Goal: Information Seeking & Learning: Compare options

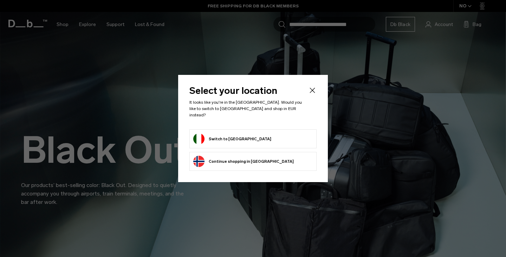
click at [243, 135] on form "Switch to Italy" at bounding box center [252, 138] width 119 height 11
click at [199, 135] on button "Switch to Italy" at bounding box center [232, 138] width 78 height 11
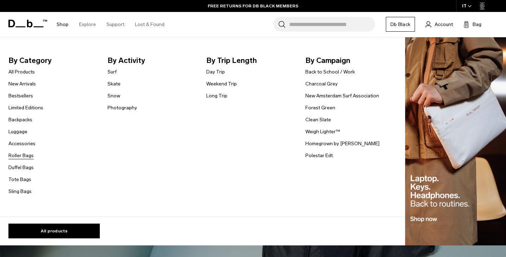
click at [21, 155] on link "Roller Bags" at bounding box center [20, 155] width 25 height 7
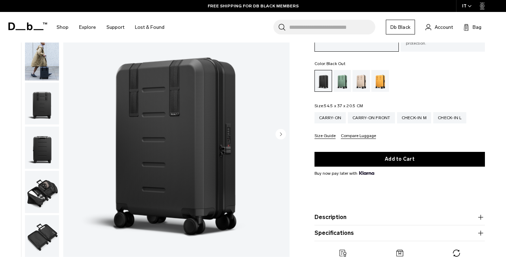
scroll to position [57, 0]
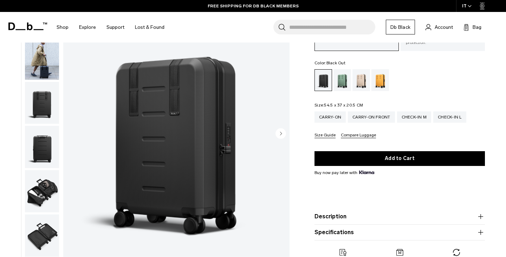
click at [43, 189] on img "button" at bounding box center [42, 191] width 34 height 42
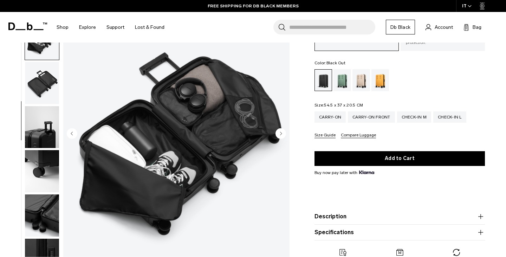
scroll to position [158, 0]
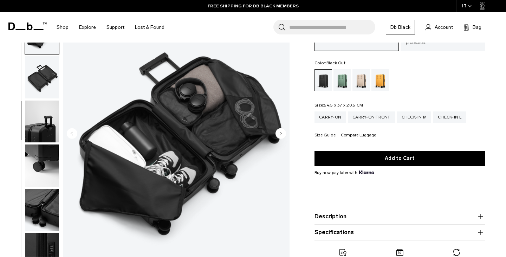
click at [43, 201] on img "button" at bounding box center [42, 210] width 34 height 42
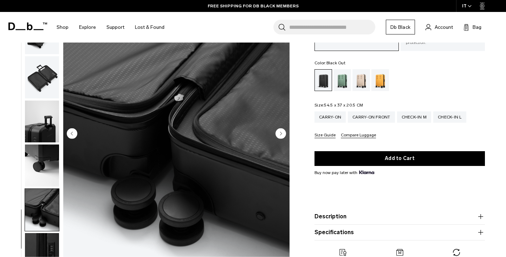
click at [43, 247] on img "button" at bounding box center [42, 254] width 34 height 42
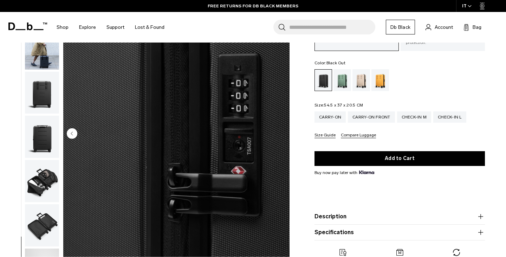
scroll to position [0, 0]
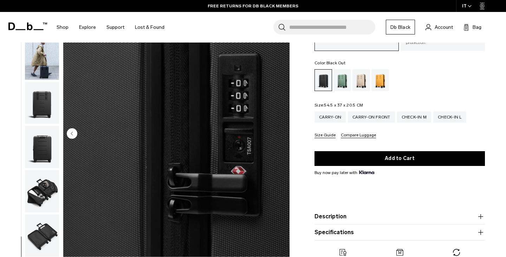
click at [39, 63] on img "button" at bounding box center [42, 58] width 34 height 42
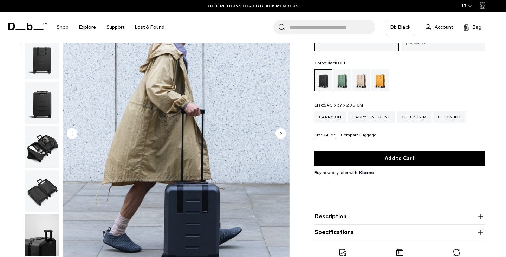
click at [41, 89] on img "button" at bounding box center [42, 103] width 34 height 42
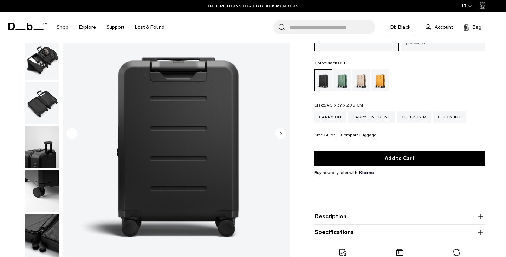
click at [40, 106] on img "button" at bounding box center [42, 103] width 34 height 42
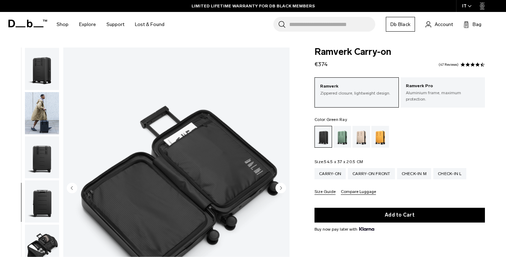
click at [342, 131] on div "Green Ray" at bounding box center [343, 137] width 18 height 22
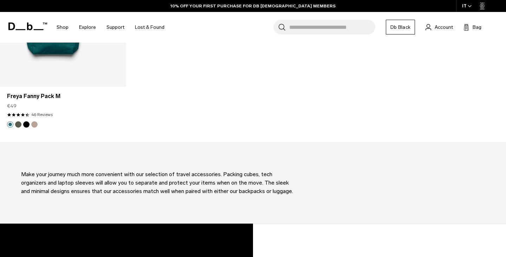
scroll to position [2222, 0]
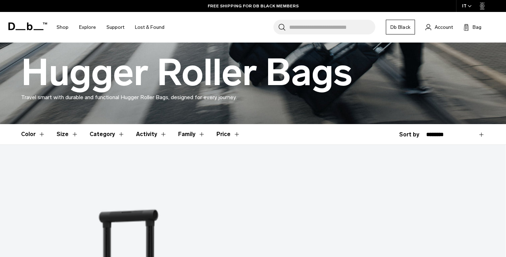
scroll to position [105, 0]
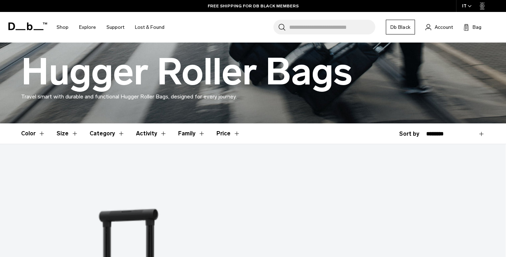
click at [63, 134] on button "Size" at bounding box center [68, 133] width 22 height 20
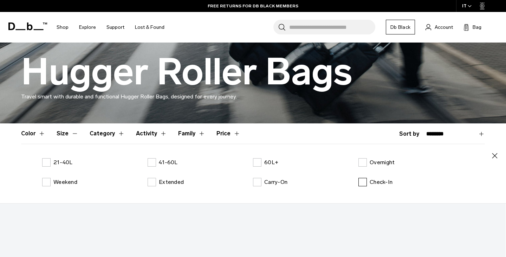
click at [375, 181] on p "Check-In" at bounding box center [381, 182] width 23 height 8
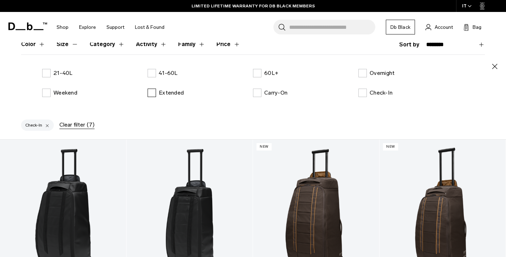
scroll to position [201, 0]
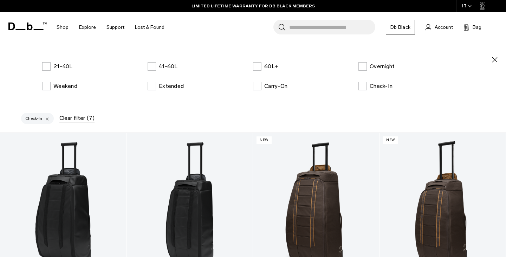
click at [28, 117] on div "Check-In" at bounding box center [37, 118] width 33 height 11
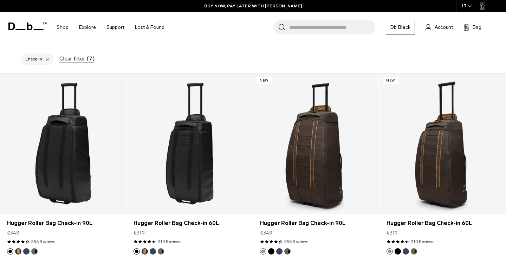
click at [46, 59] on div at bounding box center [47, 59] width 5 height 6
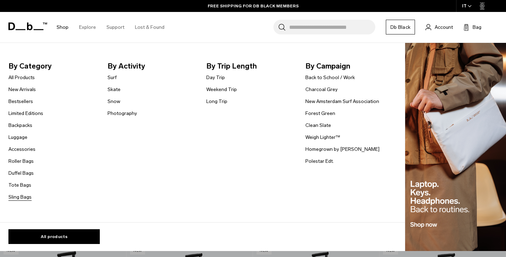
click at [21, 198] on link "Sling Bags" at bounding box center [19, 196] width 23 height 7
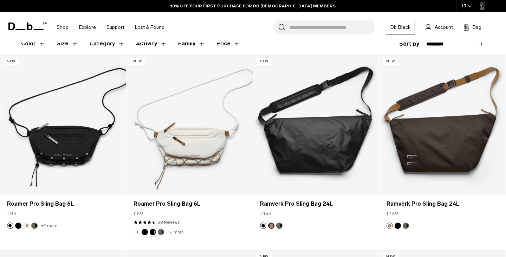
scroll to position [122, 0]
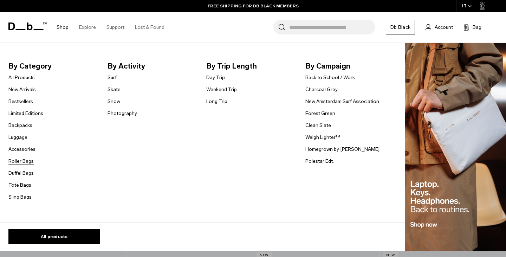
click at [21, 161] on link "Roller Bags" at bounding box center [20, 160] width 25 height 7
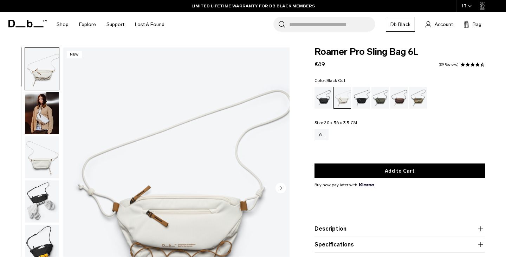
click at [322, 97] on div "Black Out" at bounding box center [324, 98] width 18 height 22
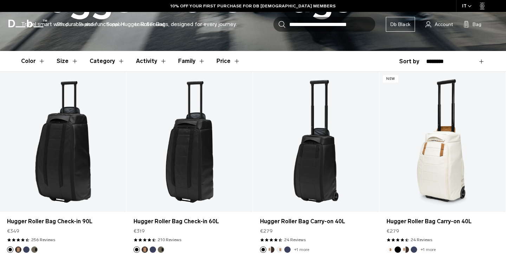
scroll to position [181, 0]
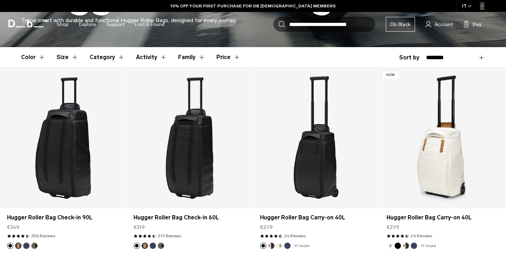
click at [64, 59] on button "Size" at bounding box center [68, 57] width 22 height 20
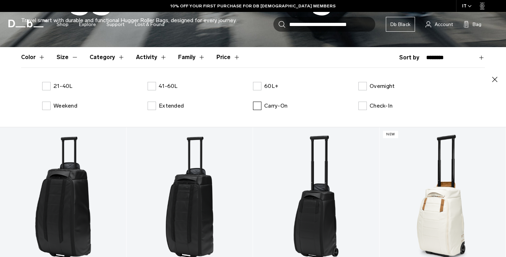
click at [268, 105] on p "Carry-On" at bounding box center [275, 106] width 23 height 8
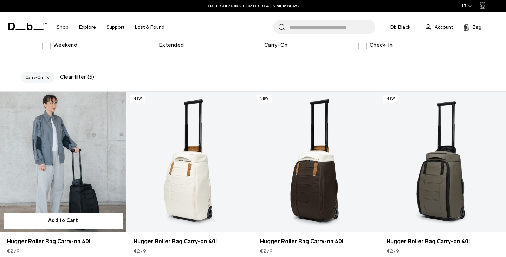
scroll to position [234, 0]
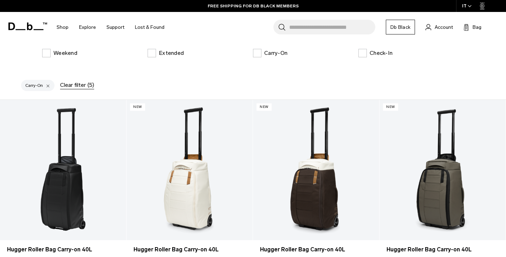
click at [38, 85] on div "Carry-On" at bounding box center [37, 85] width 33 height 11
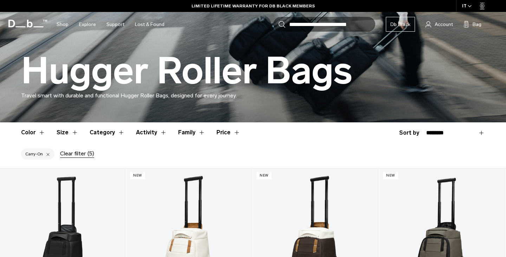
scroll to position [113, 0]
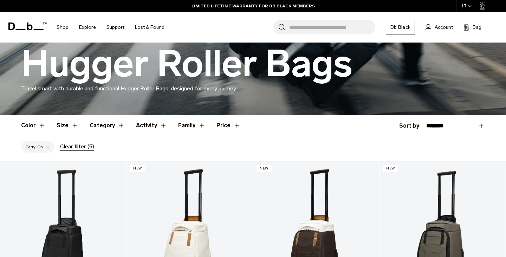
click at [69, 147] on div "Clear filter (5)" at bounding box center [77, 146] width 34 height 8
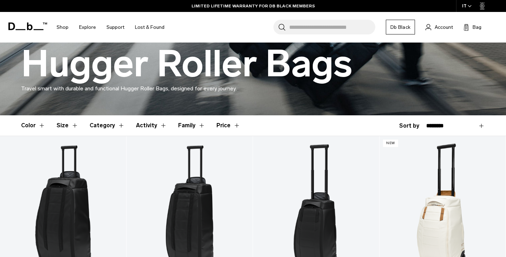
click at [73, 124] on button "Size" at bounding box center [68, 125] width 22 height 20
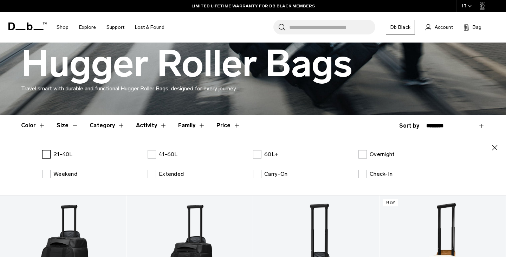
click at [48, 154] on label "21-40L" at bounding box center [57, 154] width 31 height 8
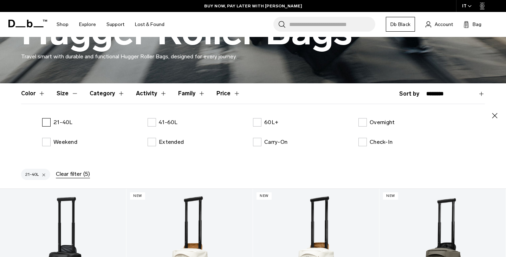
scroll to position [146, 0]
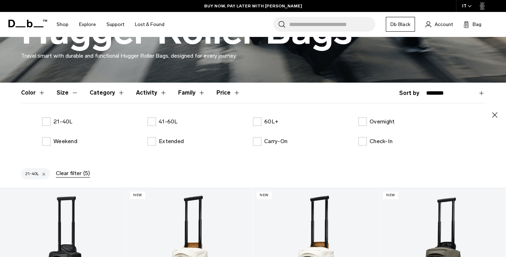
click at [34, 170] on div "21-40L" at bounding box center [35, 173] width 29 height 11
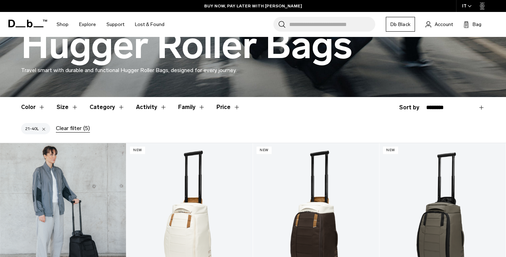
scroll to position [131, 0]
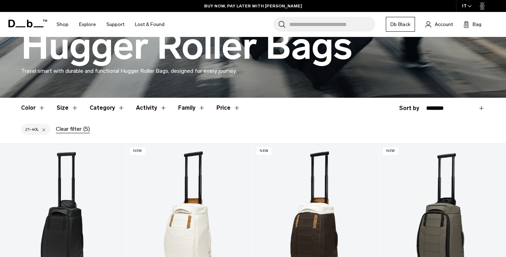
click at [43, 128] on div at bounding box center [43, 129] width 5 height 6
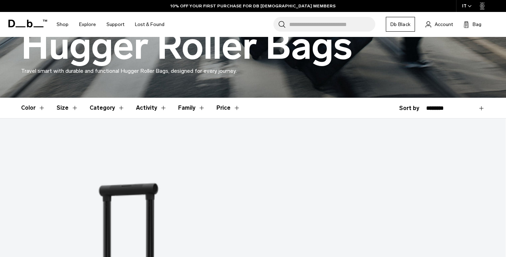
click at [63, 108] on button "Size" at bounding box center [68, 108] width 22 height 20
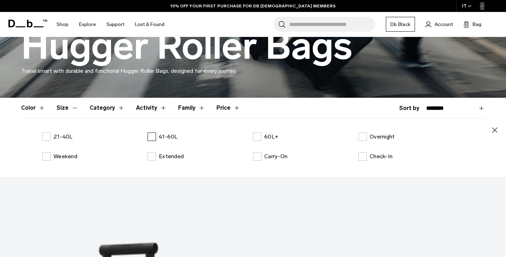
click at [159, 137] on p "41-60L" at bounding box center [168, 136] width 19 height 8
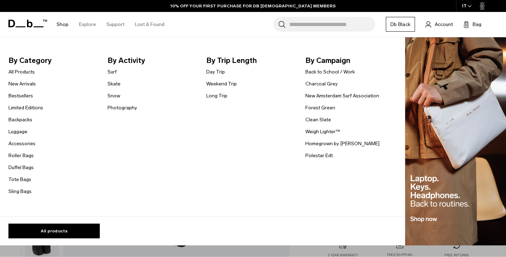
click at [64, 26] on link "Shop" at bounding box center [63, 24] width 12 height 25
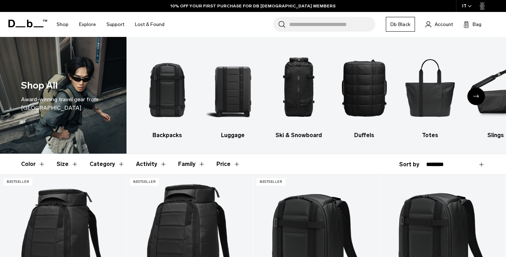
click at [63, 23] on link "Shop" at bounding box center [63, 24] width 12 height 25
click at [238, 93] on img "2 / 10" at bounding box center [232, 87] width 53 height 80
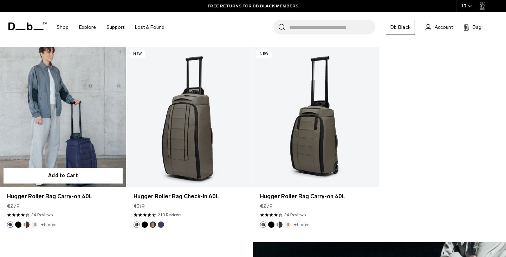
scroll to position [2082, 0]
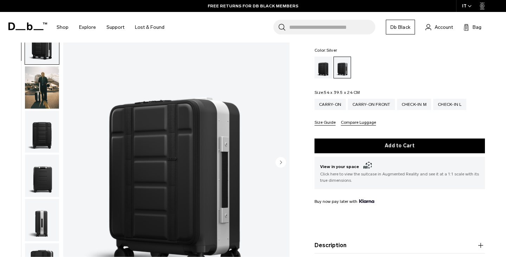
scroll to position [68, 0]
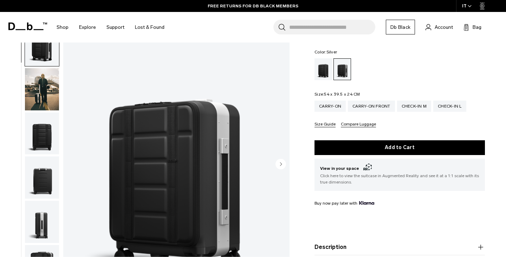
click at [281, 162] on icon "Next slide" at bounding box center [281, 163] width 2 height 3
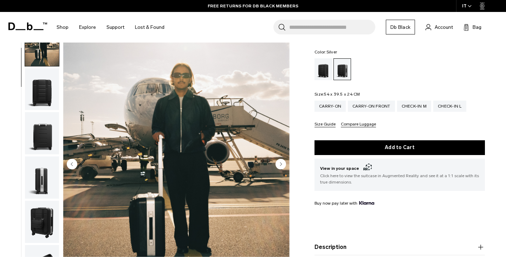
click at [281, 162] on icon "Next slide" at bounding box center [281, 163] width 2 height 3
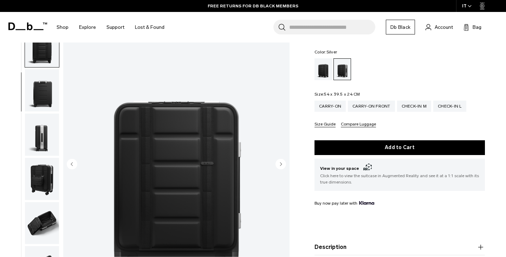
scroll to position [89, 0]
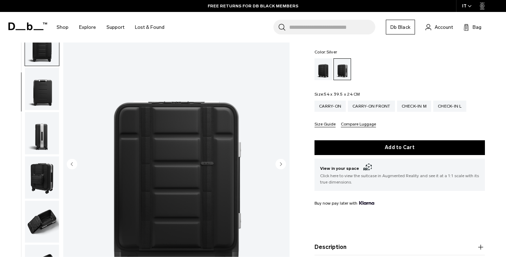
click at [281, 162] on icon "Next slide" at bounding box center [281, 163] width 2 height 3
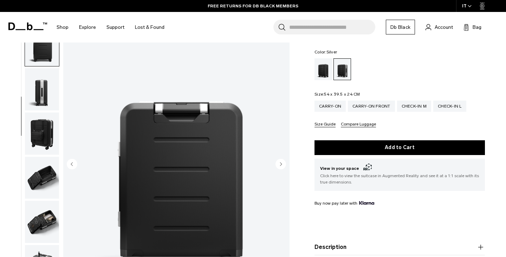
click at [281, 162] on icon "Next slide" at bounding box center [281, 163] width 2 height 3
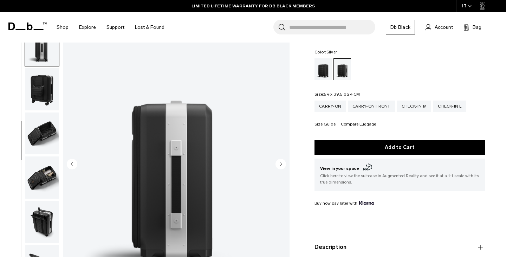
click at [281, 162] on icon "Next slide" at bounding box center [281, 163] width 2 height 3
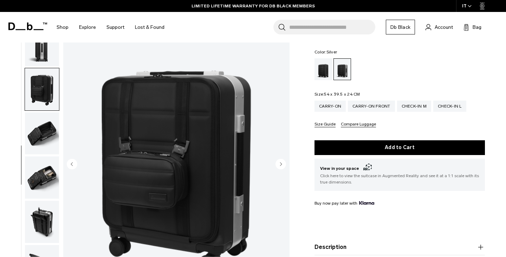
scroll to position [202, 0]
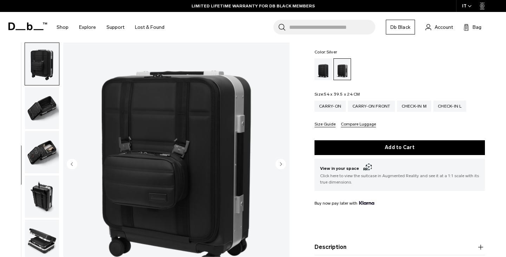
click at [280, 162] on icon "Next slide" at bounding box center [281, 163] width 2 height 3
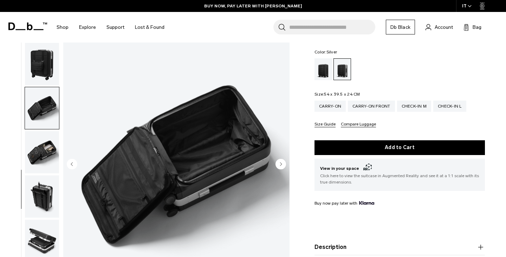
click at [280, 162] on icon "Next slide" at bounding box center [281, 163] width 2 height 3
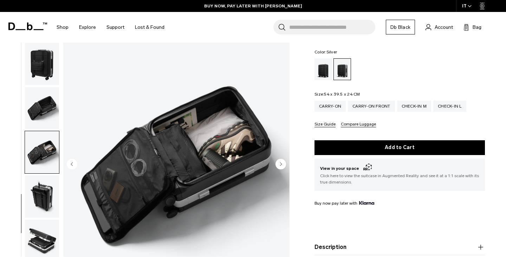
click at [280, 162] on icon "Next slide" at bounding box center [281, 163] width 2 height 3
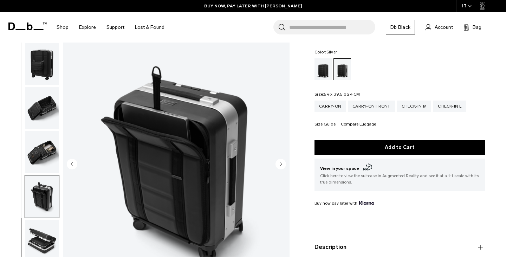
click at [280, 162] on icon "Next slide" at bounding box center [281, 163] width 2 height 3
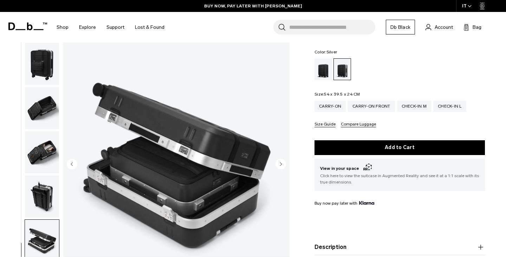
click at [280, 162] on icon "Next slide" at bounding box center [281, 163] width 2 height 3
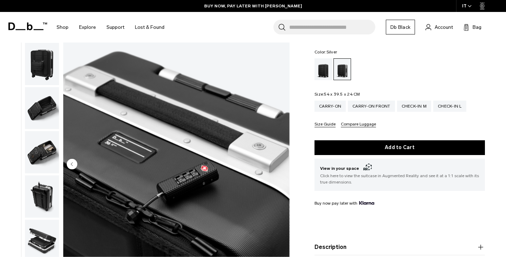
click at [280, 159] on img "11 / 11" at bounding box center [176, 165] width 226 height 283
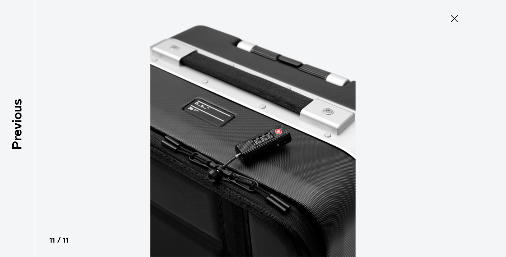
click at [452, 18] on icon at bounding box center [454, 18] width 11 height 11
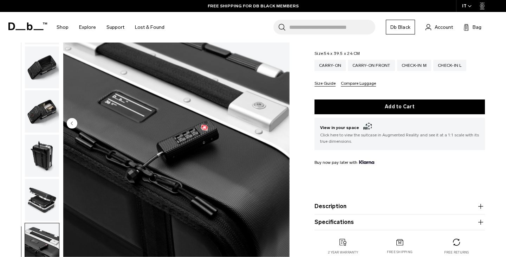
scroll to position [121, 0]
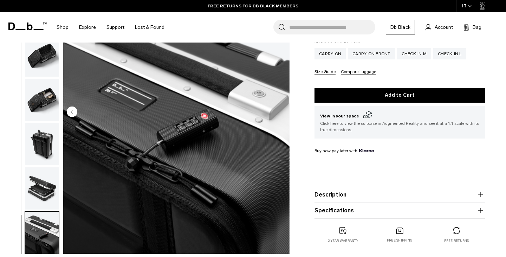
click at [34, 143] on img "button" at bounding box center [42, 144] width 34 height 42
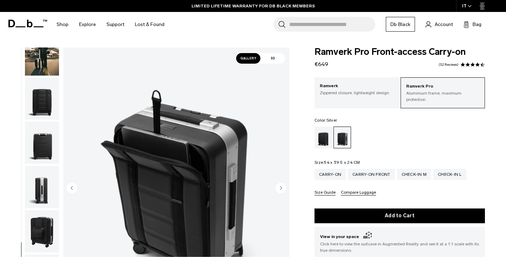
scroll to position [0, 0]
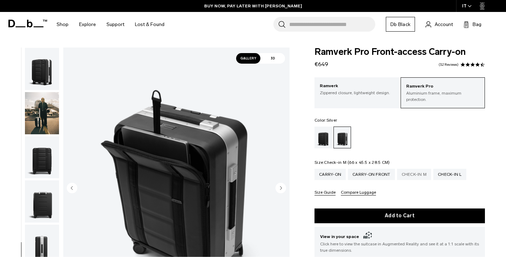
click at [425, 169] on div "Check-in M" at bounding box center [414, 174] width 34 height 11
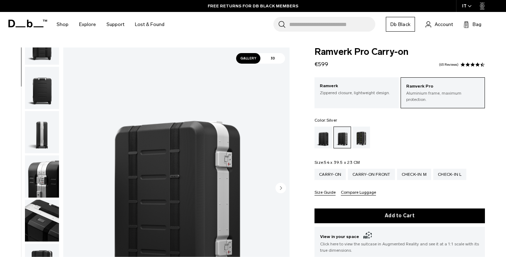
scroll to position [117, 0]
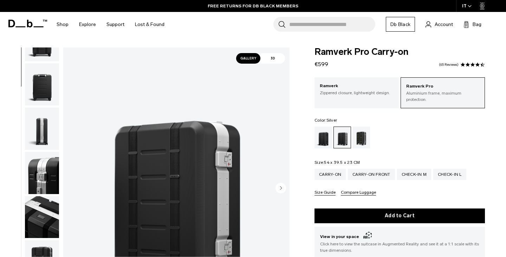
click at [41, 139] on img "button" at bounding box center [42, 129] width 34 height 42
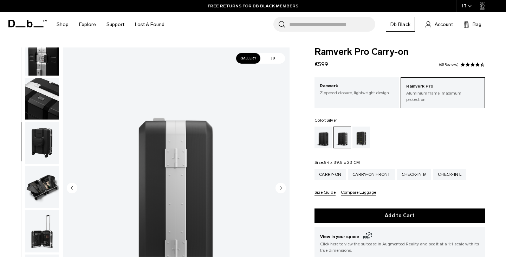
click at [36, 189] on img "button" at bounding box center [42, 187] width 34 height 42
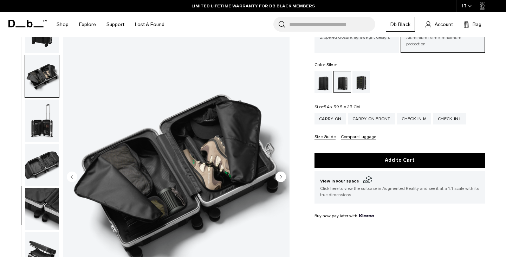
scroll to position [56, 0]
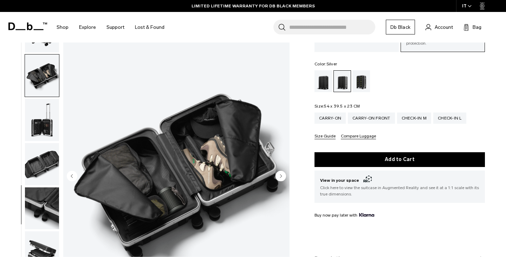
click at [39, 201] on img "button" at bounding box center [42, 208] width 34 height 42
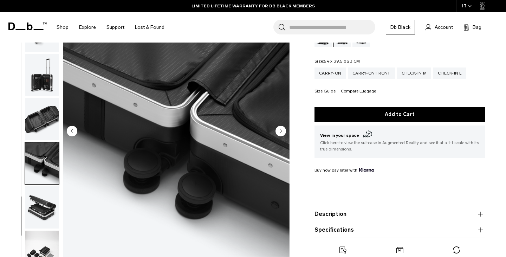
scroll to position [106, 0]
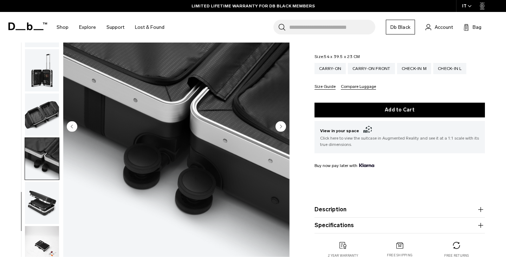
click at [39, 201] on img "button" at bounding box center [42, 203] width 34 height 42
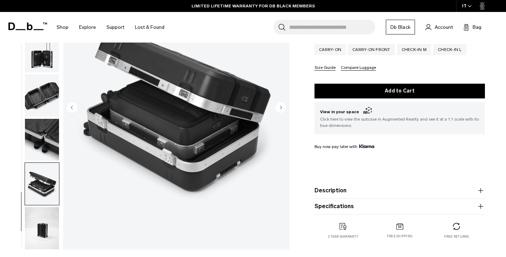
scroll to position [134, 0]
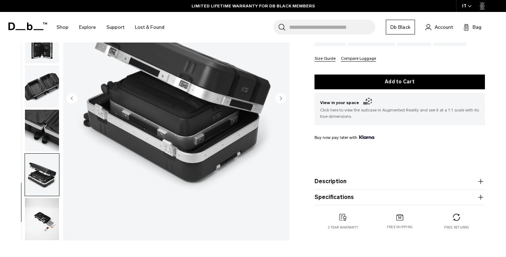
click at [40, 215] on img "button" at bounding box center [42, 219] width 34 height 42
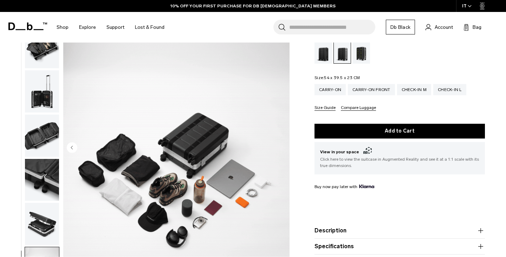
scroll to position [0, 0]
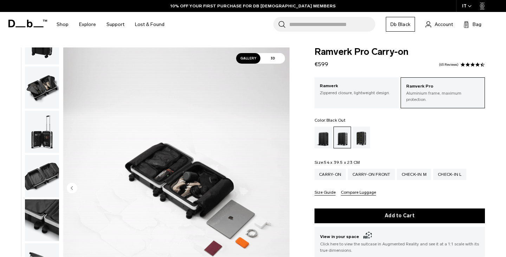
click at [325, 132] on div "Black Out" at bounding box center [324, 138] width 18 height 22
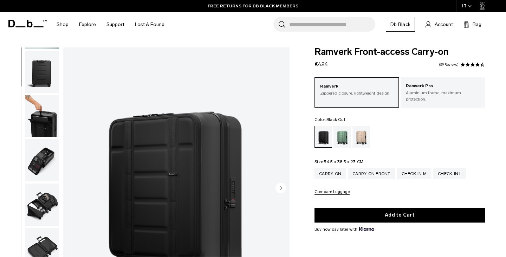
scroll to position [89, 0]
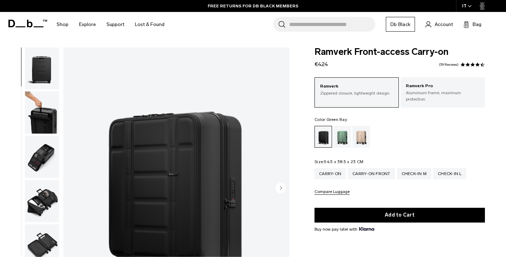
click at [347, 130] on div "Green Ray" at bounding box center [343, 137] width 18 height 22
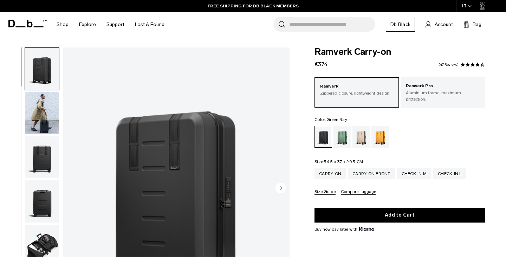
click at [338, 130] on div "Green Ray" at bounding box center [343, 137] width 18 height 22
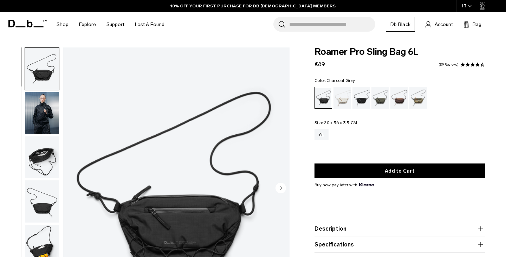
drag, startPoint x: 0, startPoint y: 0, endPoint x: 360, endPoint y: 97, distance: 373.0
click at [360, 97] on div "Charcoal Grey" at bounding box center [362, 98] width 18 height 22
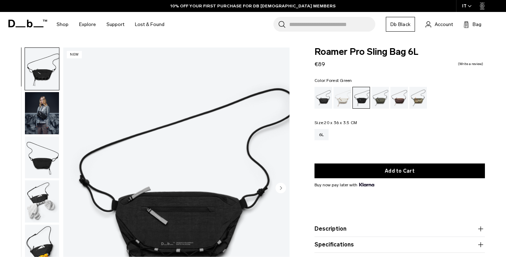
click at [378, 97] on div "Forest Green" at bounding box center [380, 98] width 18 height 22
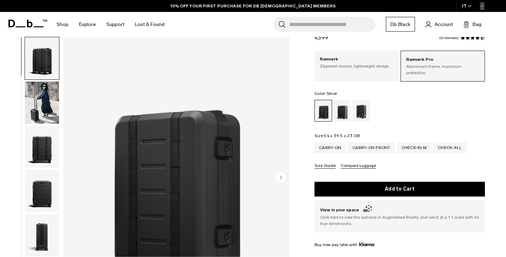
click at [337, 110] on div "Silver" at bounding box center [343, 111] width 18 height 22
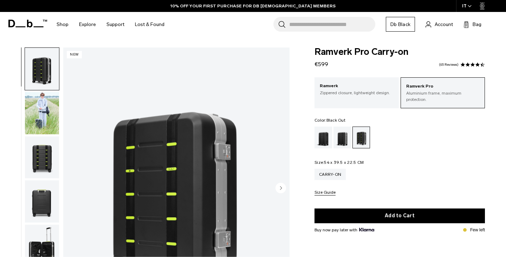
click at [323, 139] on div "Black Out" at bounding box center [324, 138] width 18 height 22
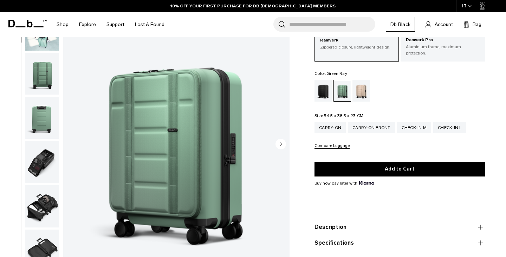
click at [47, 154] on img "button" at bounding box center [42, 162] width 34 height 42
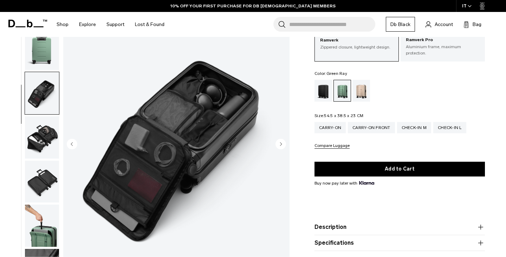
scroll to position [177, 0]
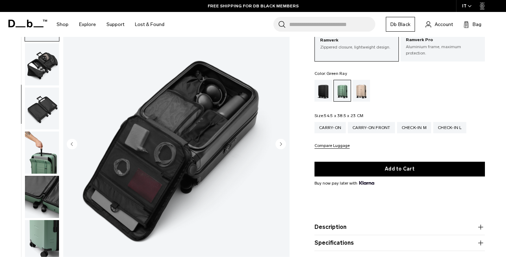
click at [50, 102] on img "button" at bounding box center [42, 108] width 34 height 42
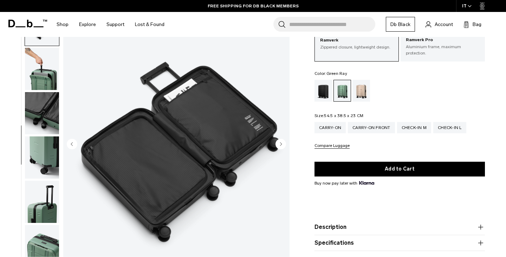
scroll to position [263, 0]
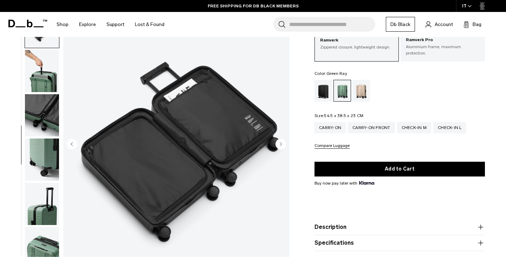
click at [49, 72] on img "button" at bounding box center [42, 71] width 34 height 42
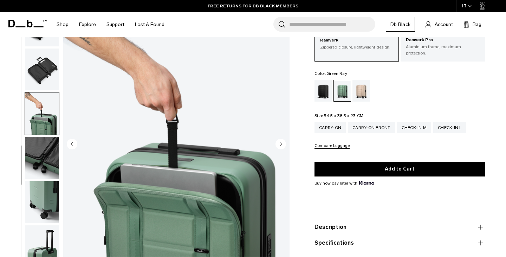
scroll to position [0, 0]
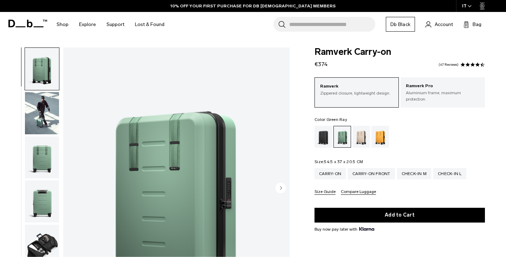
scroll to position [14, 0]
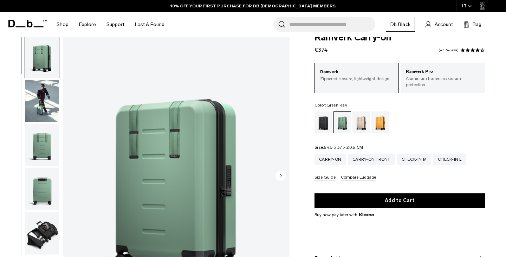
click at [42, 99] on img "button" at bounding box center [42, 100] width 34 height 42
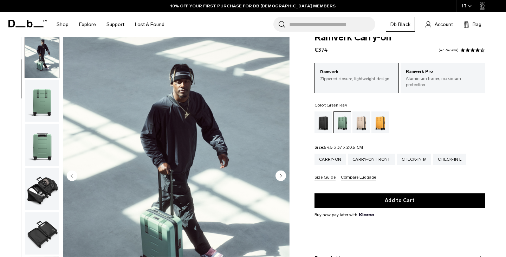
scroll to position [0, 0]
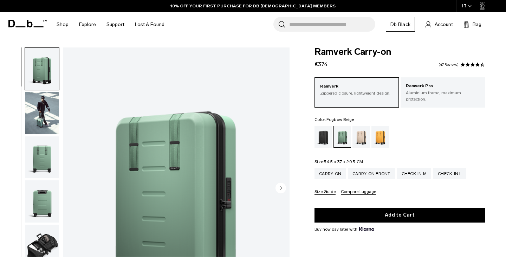
click at [363, 132] on div "Fogbow Beige" at bounding box center [362, 137] width 18 height 22
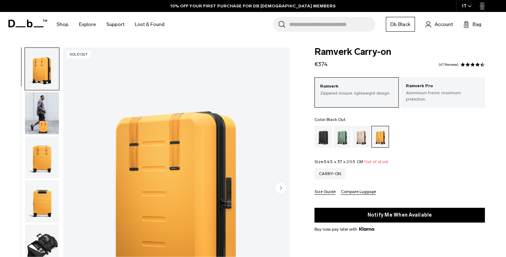
click at [323, 132] on div "Black Out" at bounding box center [324, 137] width 18 height 22
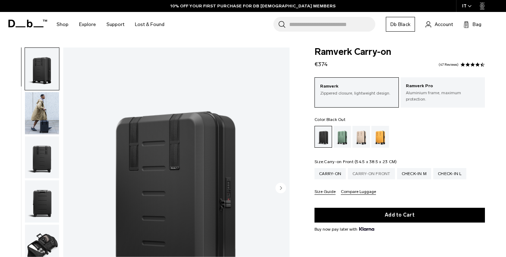
click at [375, 171] on div "Carry-on Front" at bounding box center [371, 173] width 47 height 11
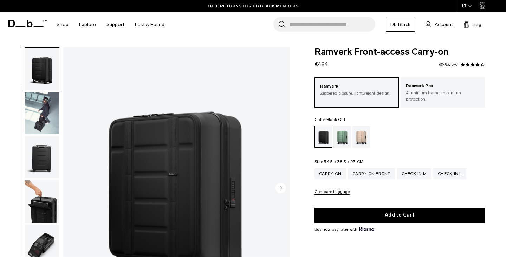
click at [45, 196] on img "button" at bounding box center [42, 201] width 34 height 42
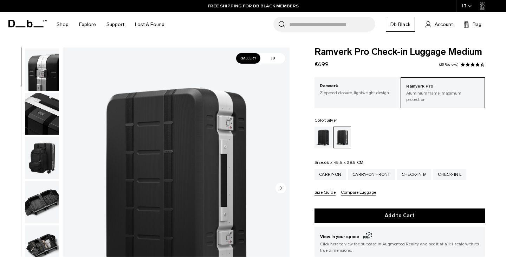
scroll to position [246, 0]
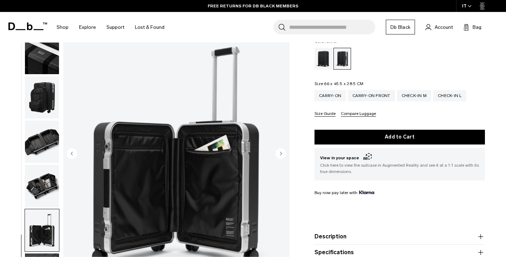
scroll to position [79, 0]
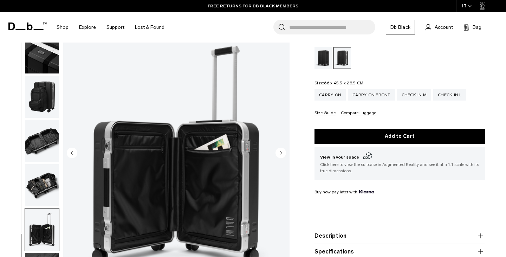
click at [281, 148] on circle "Next slide" at bounding box center [281, 153] width 11 height 11
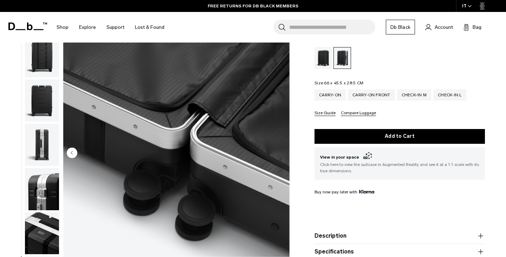
scroll to position [0, 0]
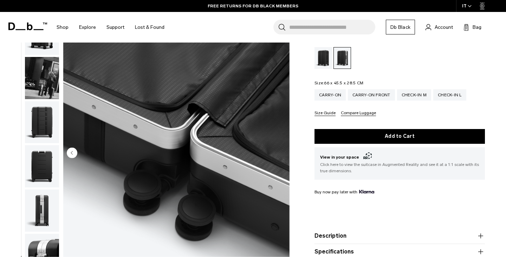
click at [45, 71] on img "button" at bounding box center [42, 78] width 34 height 42
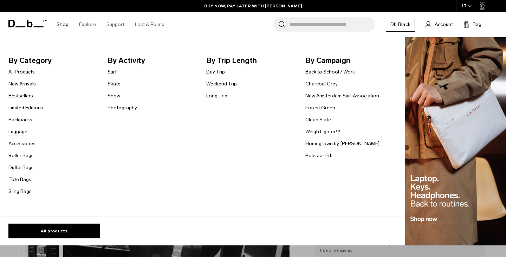
click at [20, 132] on link "Luggage" at bounding box center [17, 131] width 19 height 7
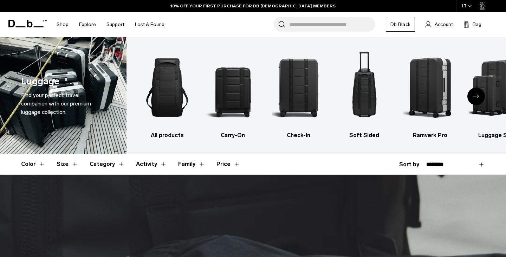
click at [68, 162] on button "Size" at bounding box center [68, 164] width 22 height 20
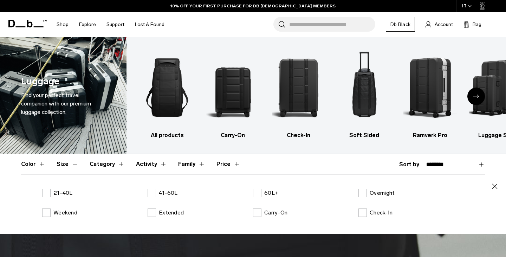
click at [68, 163] on button "Size" at bounding box center [68, 164] width 22 height 20
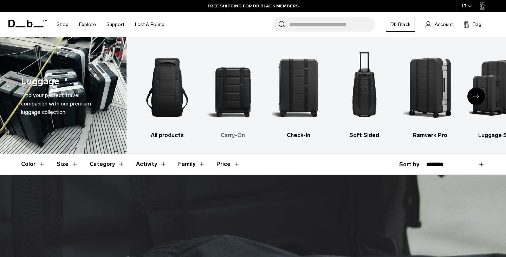
click at [240, 99] on img "2 / 6" at bounding box center [232, 87] width 53 height 80
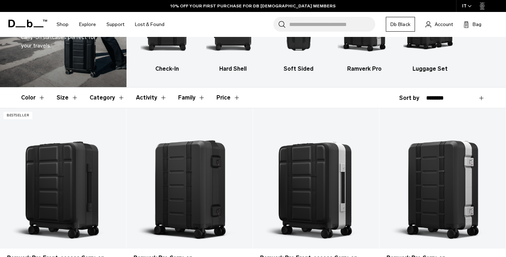
click at [63, 100] on button "Size" at bounding box center [68, 98] width 22 height 20
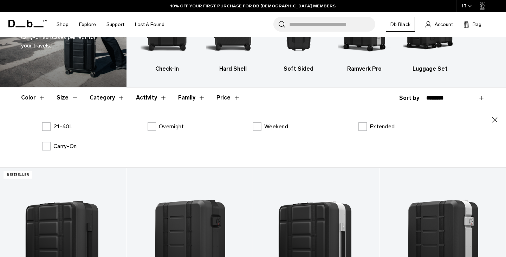
click at [63, 100] on button "Size" at bounding box center [68, 98] width 22 height 20
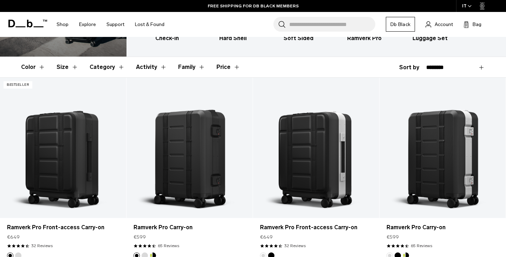
scroll to position [96, 0]
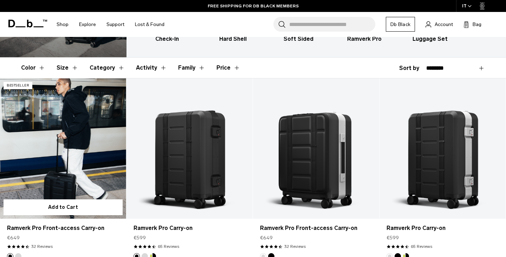
click at [62, 161] on link "Ramverk Pro Front-access Carry-on" at bounding box center [63, 148] width 126 height 140
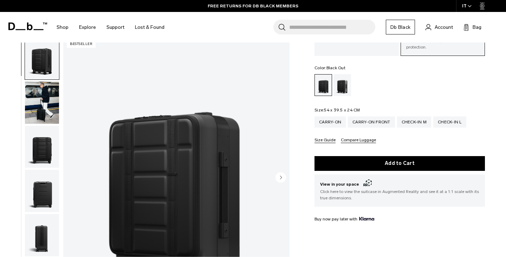
scroll to position [51, 0]
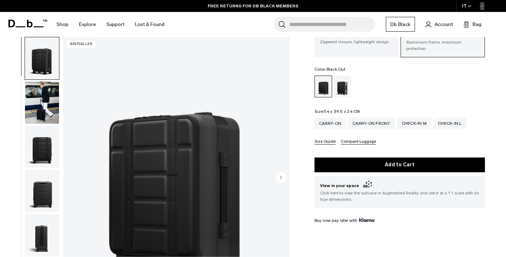
click at [46, 99] on img "button" at bounding box center [42, 103] width 34 height 42
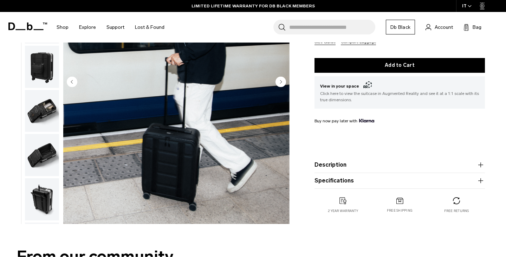
scroll to position [151, 0]
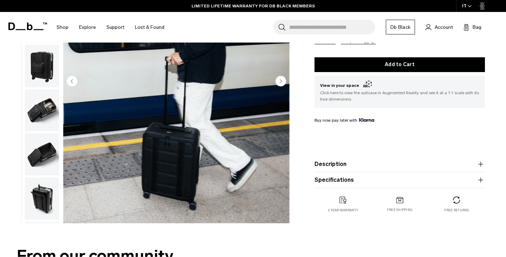
click at [39, 110] on img "button" at bounding box center [42, 110] width 34 height 42
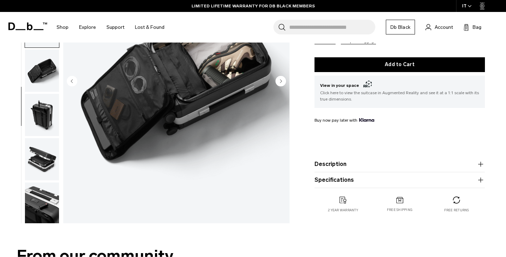
scroll to position [202, 0]
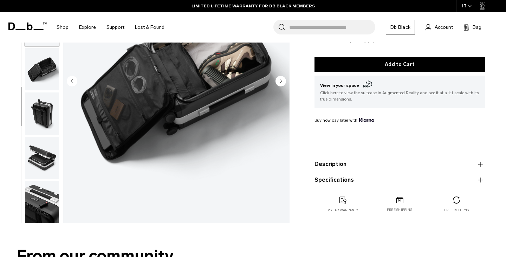
click at [40, 152] on img "button" at bounding box center [42, 158] width 34 height 42
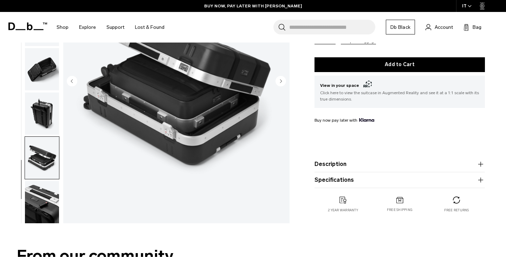
click at [43, 192] on img "button" at bounding box center [42, 202] width 34 height 42
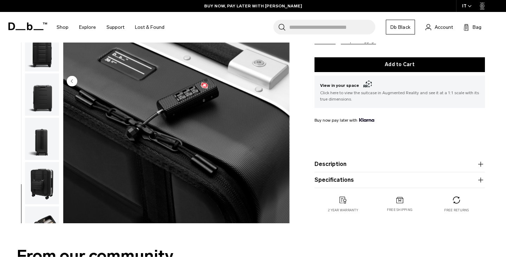
scroll to position [0, 0]
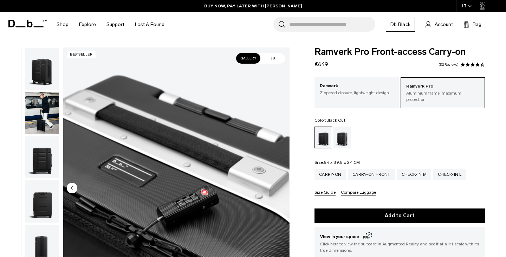
click at [42, 75] on img "button" at bounding box center [42, 69] width 34 height 42
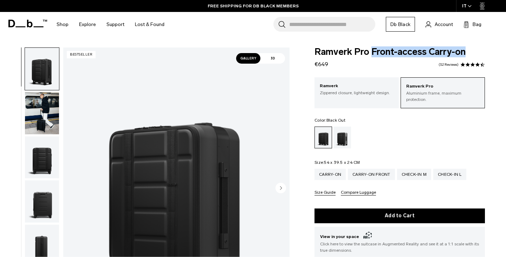
drag, startPoint x: 372, startPoint y: 51, endPoint x: 473, endPoint y: 49, distance: 101.2
click at [473, 49] on span "Ramverk Pro Front-access Carry-on" at bounding box center [400, 51] width 170 height 9
copy span "Front-access Carry-on"
click at [321, 22] on input "Search for Bags, Luggage..." at bounding box center [332, 24] width 86 height 15
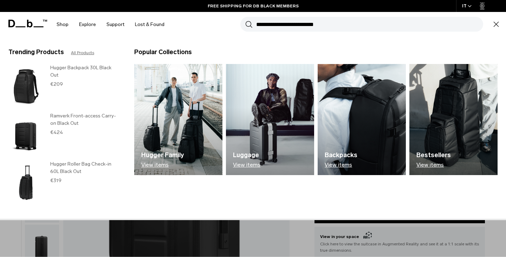
paste input "**********"
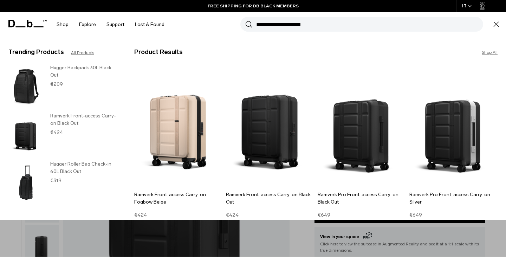
type input "**********"
click at [245, 20] on button "Search" at bounding box center [248, 24] width 7 height 8
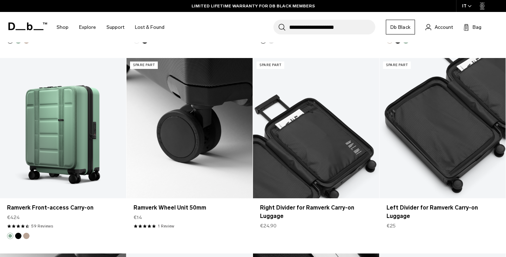
scroll to position [287, 0]
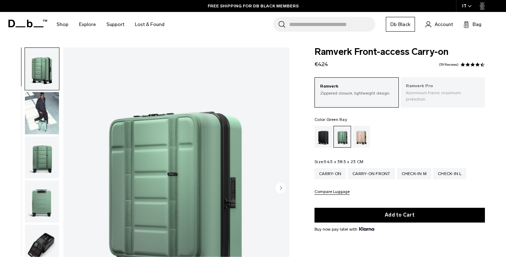
click at [445, 90] on p "Aluminium frame, maximum protection." at bounding box center [443, 96] width 74 height 13
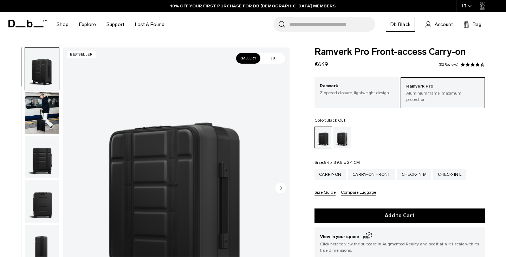
click at [367, 89] on p "Ramverk" at bounding box center [357, 86] width 74 height 7
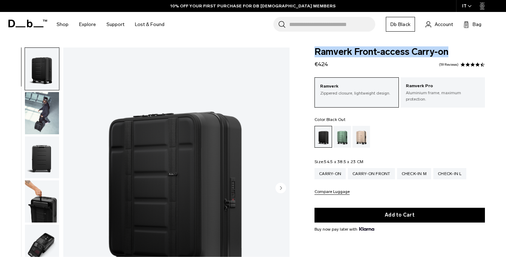
drag, startPoint x: 316, startPoint y: 51, endPoint x: 451, endPoint y: 52, distance: 135.0
click at [451, 52] on span "Ramverk Front-access Carry-on" at bounding box center [400, 51] width 170 height 9
copy span "Ramverk Front-access Carry-on"
